Goal: Use online tool/utility: Utilize a website feature to perform a specific function

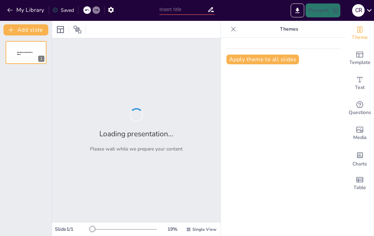
type input "Imported PPT Presentación Head of Senior (1).ppt"
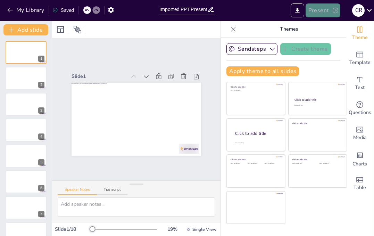
click at [318, 10] on button "Present" at bounding box center [323, 10] width 35 height 14
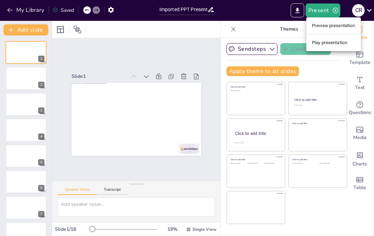
click at [322, 27] on li "Preview presentation" at bounding box center [333, 25] width 55 height 11
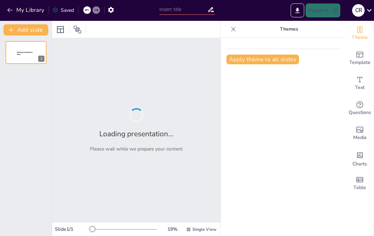
type input "Imported PPT Presentación Head of Senior (1).ppt"
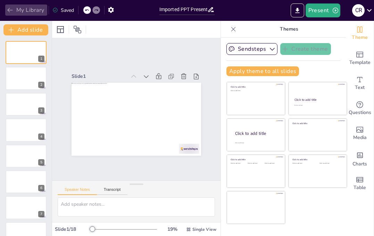
click at [10, 10] on icon "button" at bounding box center [10, 10] width 7 height 7
